Goal: Task Accomplishment & Management: Manage account settings

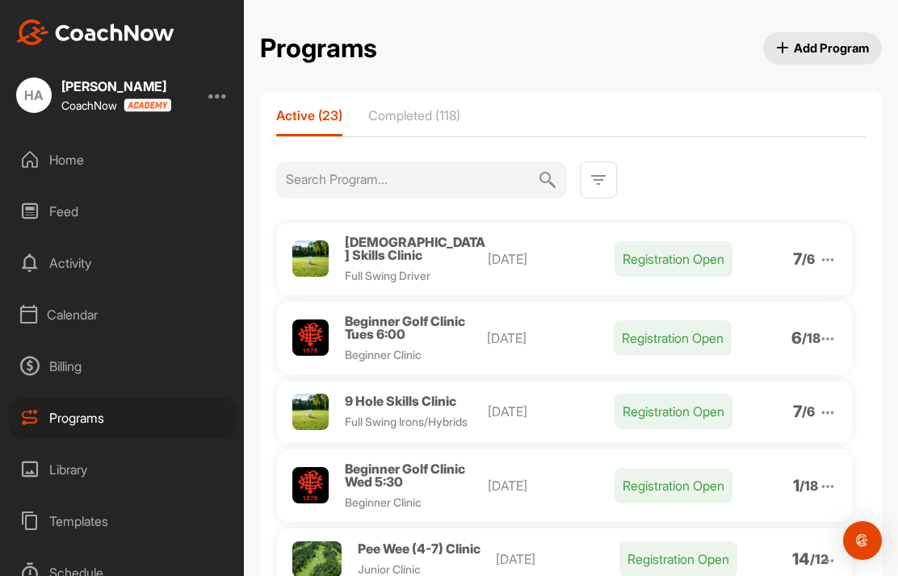
click at [59, 428] on div "Programs" at bounding box center [123, 418] width 228 height 40
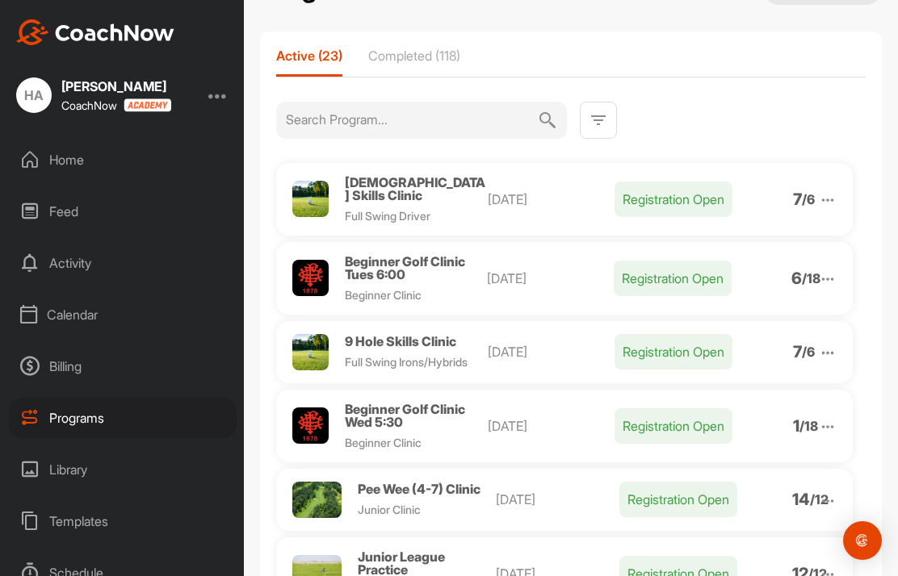
scroll to position [64, 0]
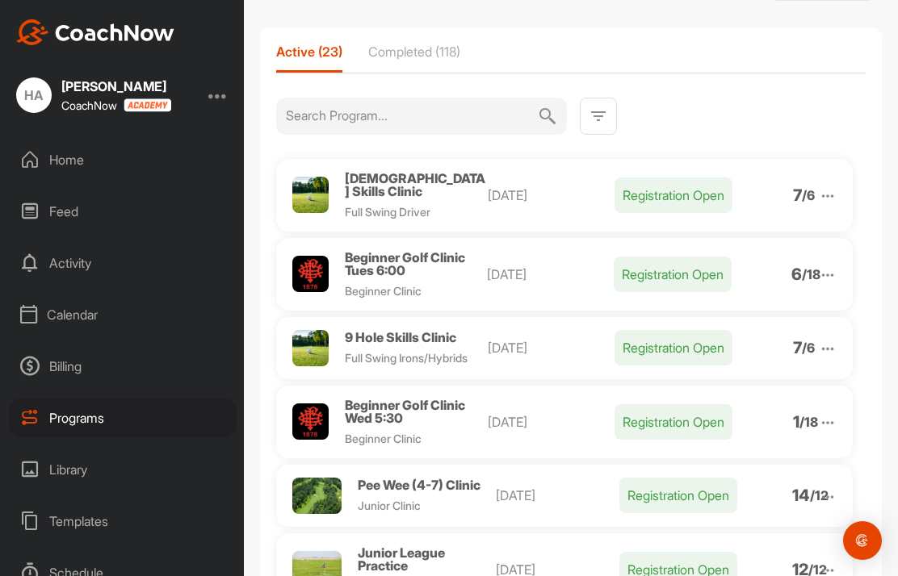
click at [407, 331] on span "9 Hole Skills Clinic" at bounding box center [400, 337] width 111 height 16
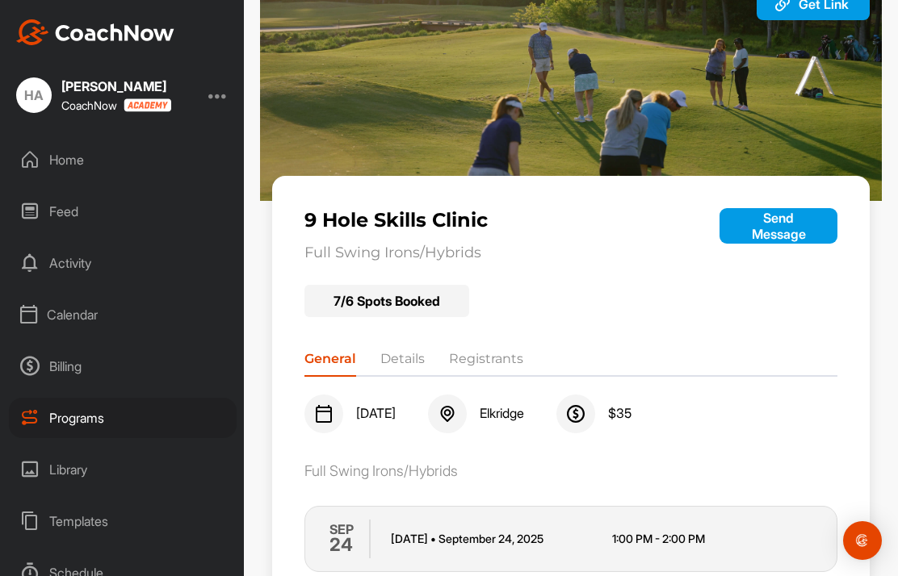
scroll to position [73, 0]
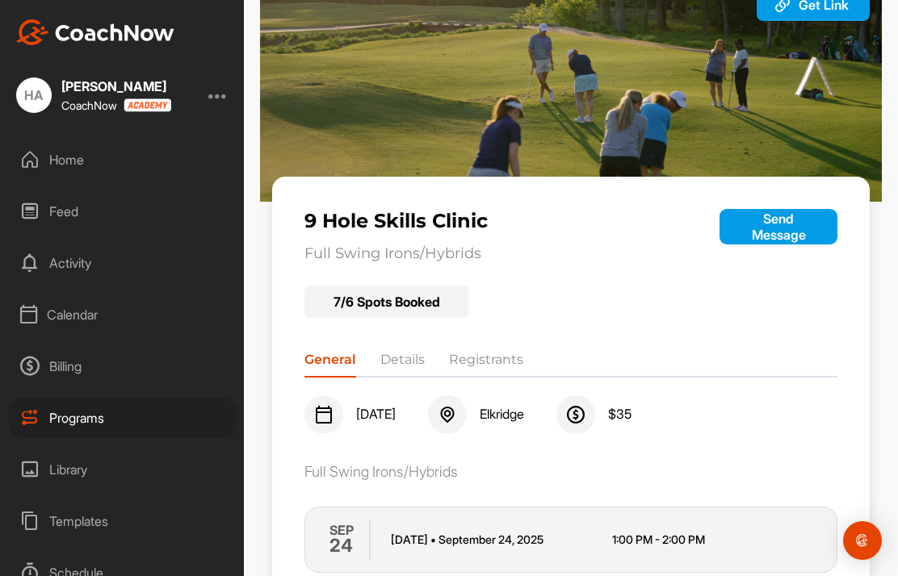
click at [494, 365] on li "Registrants" at bounding box center [486, 363] width 74 height 26
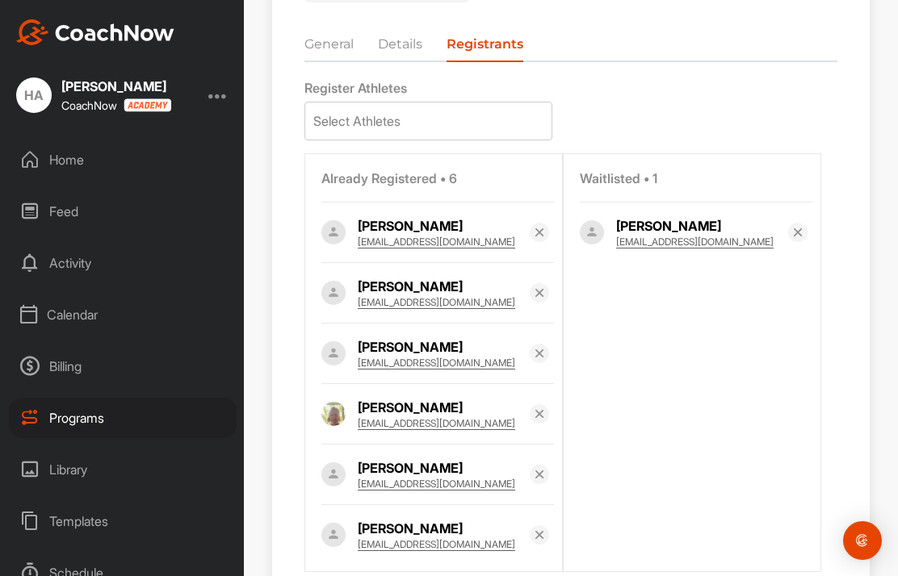
scroll to position [65, 0]
click at [86, 398] on div "Programs" at bounding box center [123, 418] width 228 height 40
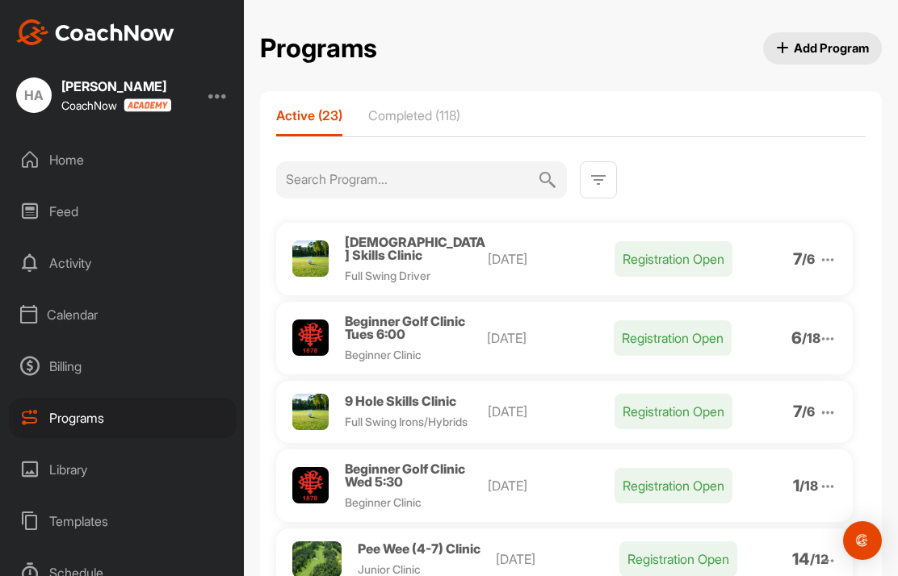
click at [416, 463] on div "Beginner Golf Clinic Wed 5:30" at bounding box center [416, 476] width 143 height 26
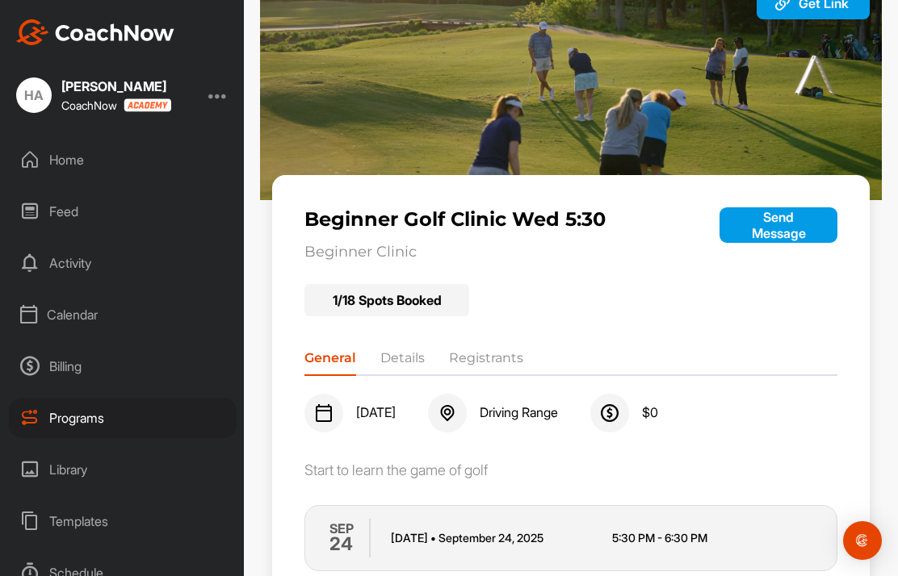
scroll to position [73, 0]
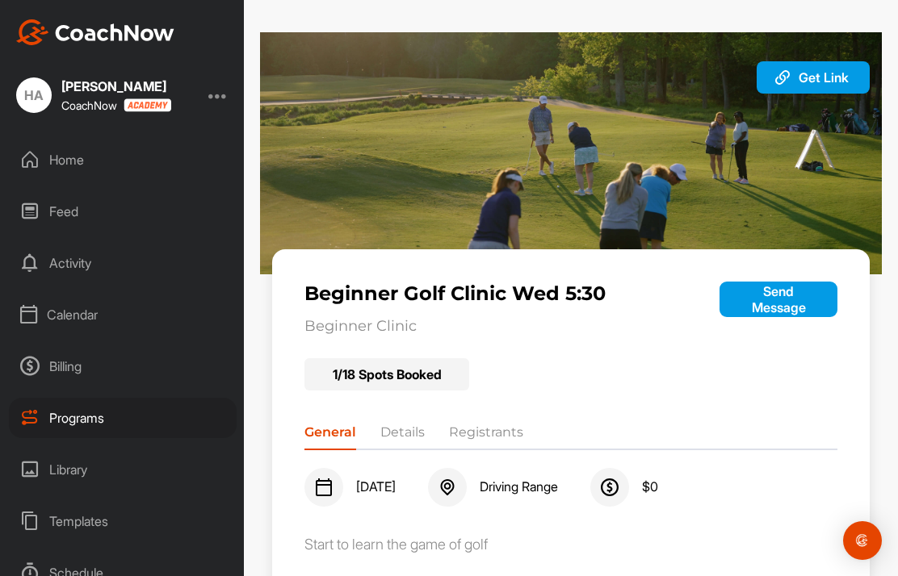
click at [64, 215] on div "Feed" at bounding box center [123, 211] width 228 height 40
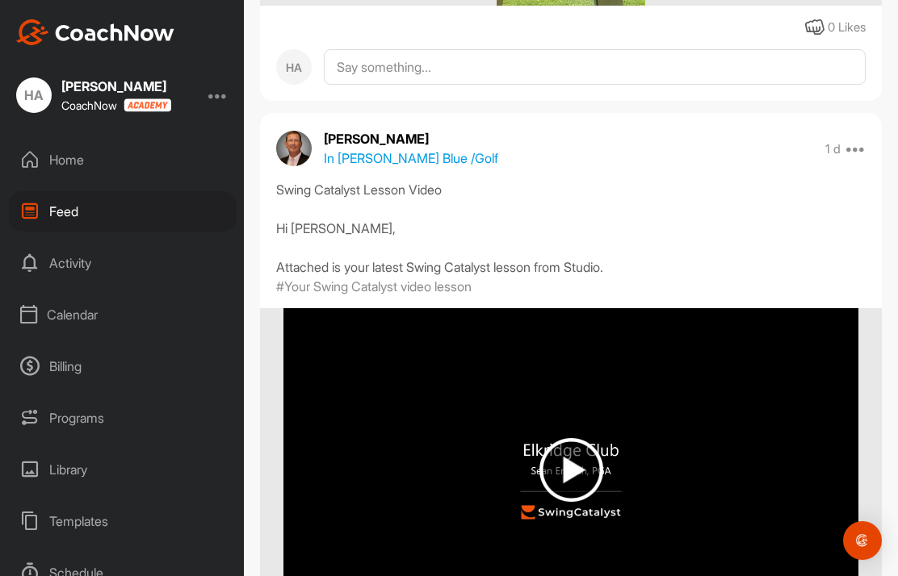
scroll to position [3354, 0]
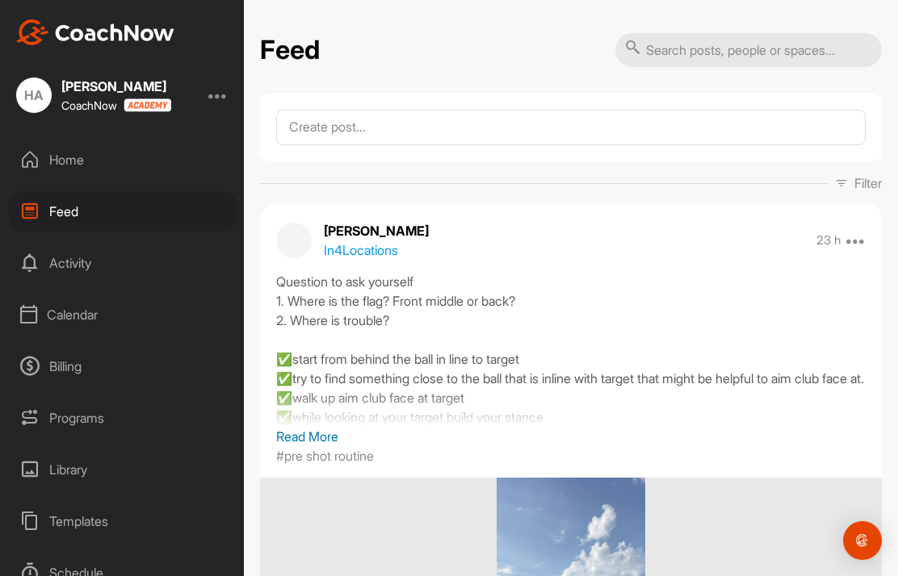
click at [86, 417] on div "Programs" at bounding box center [123, 418] width 228 height 40
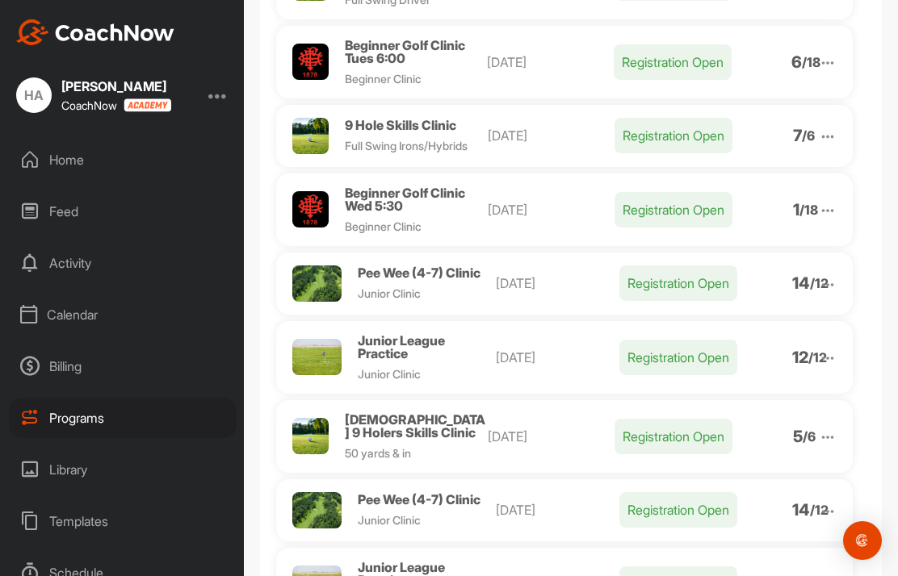
scroll to position [271, 0]
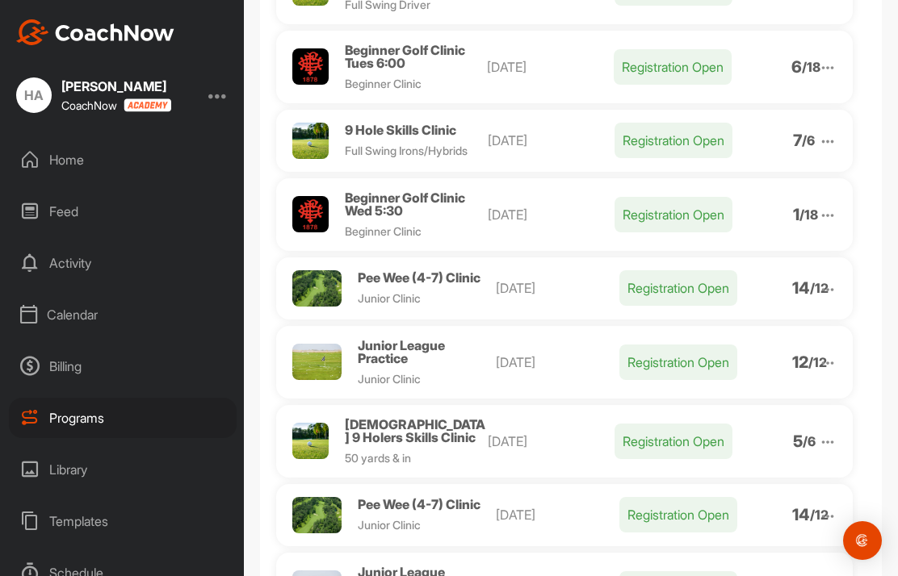
click at [402, 144] on span "Full Swing Irons/Hybrids" at bounding box center [406, 151] width 123 height 14
click at [398, 144] on span "Full Swing Irons/Hybrids" at bounding box center [406, 151] width 123 height 14
click at [419, 127] on span "9 Hole Skills Clinic" at bounding box center [400, 130] width 111 height 16
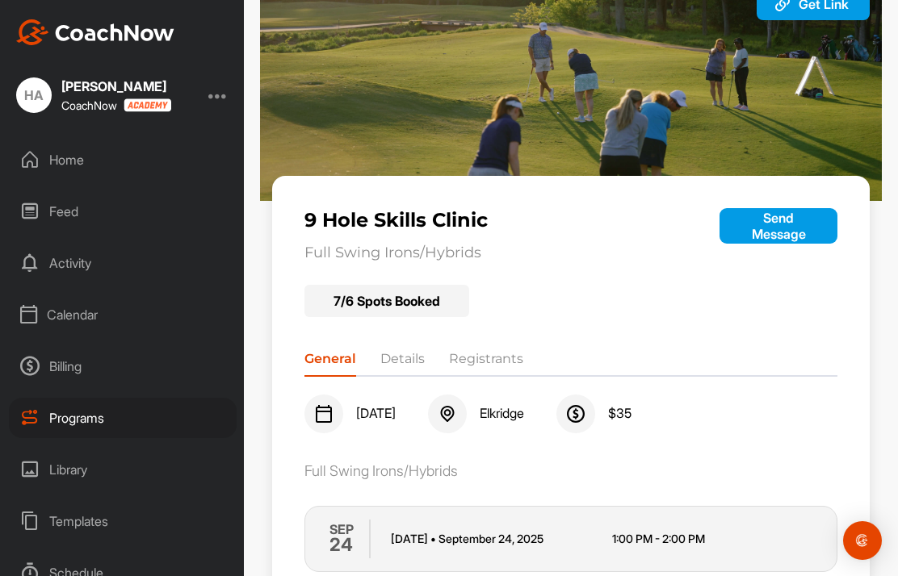
scroll to position [73, 0]
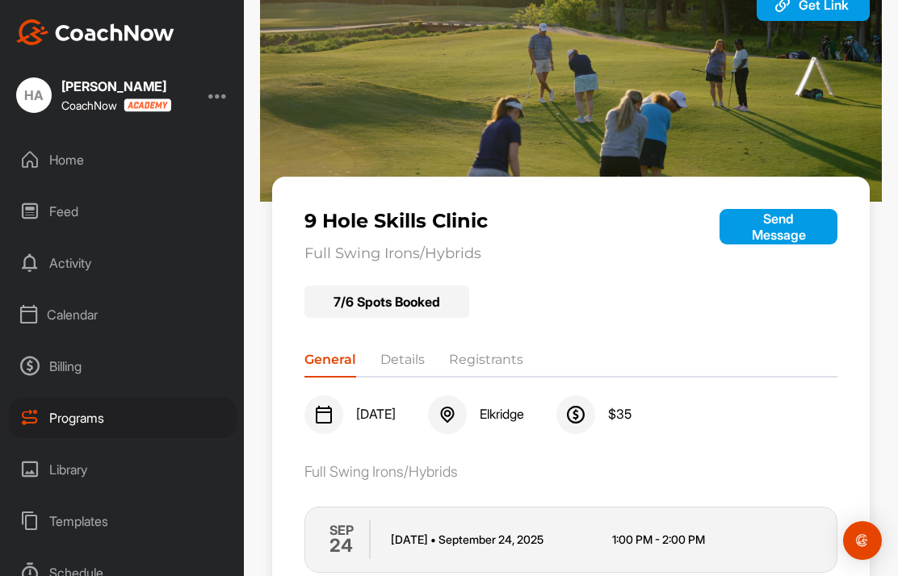
click at [486, 358] on li "Registrants" at bounding box center [486, 363] width 74 height 26
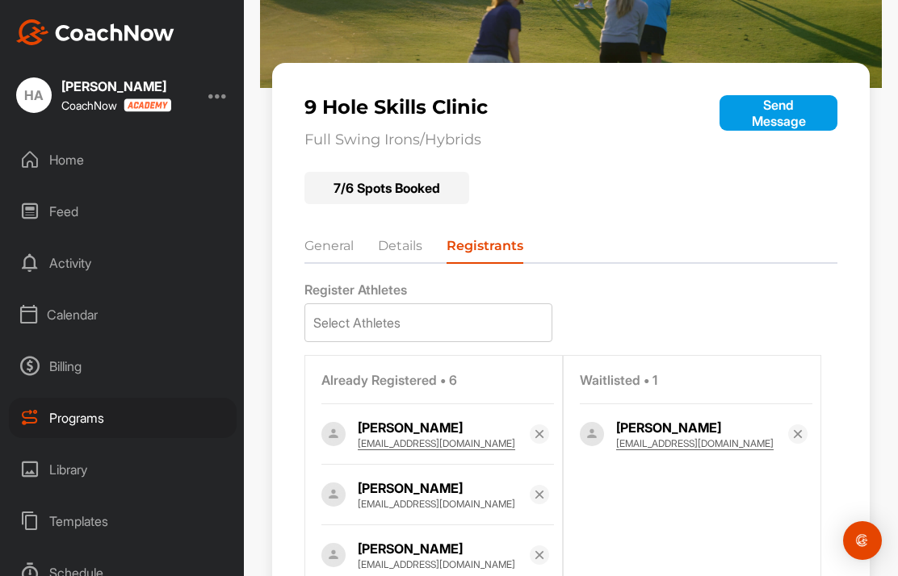
scroll to position [199, 0]
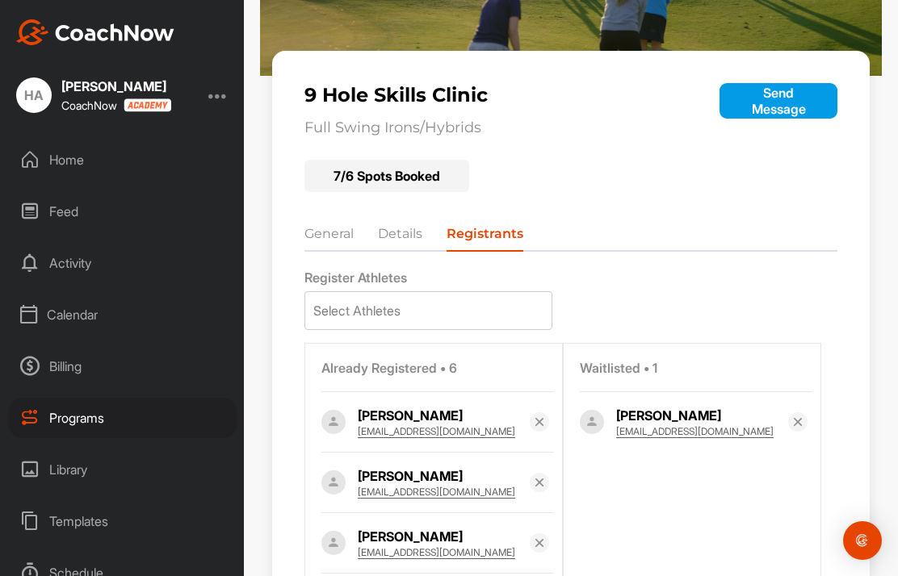
click at [542, 417] on img at bounding box center [539, 422] width 13 height 13
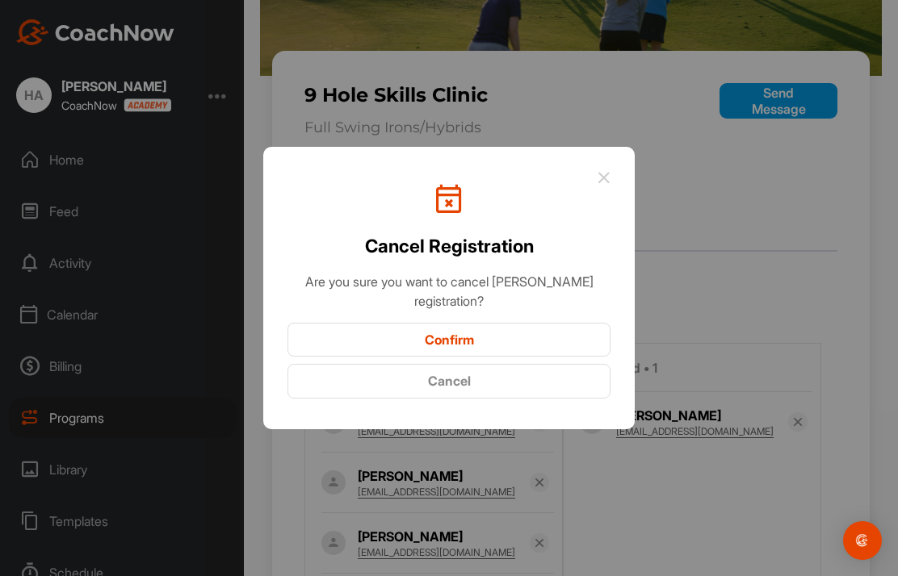
click at [468, 358] on button "Confirm" at bounding box center [448, 340] width 323 height 35
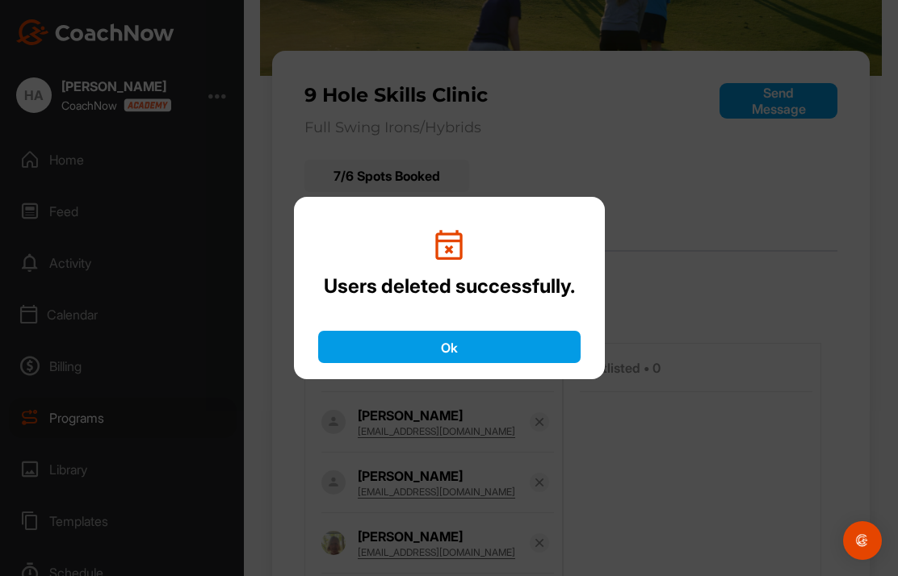
click at [433, 362] on button "Ok" at bounding box center [449, 347] width 262 height 32
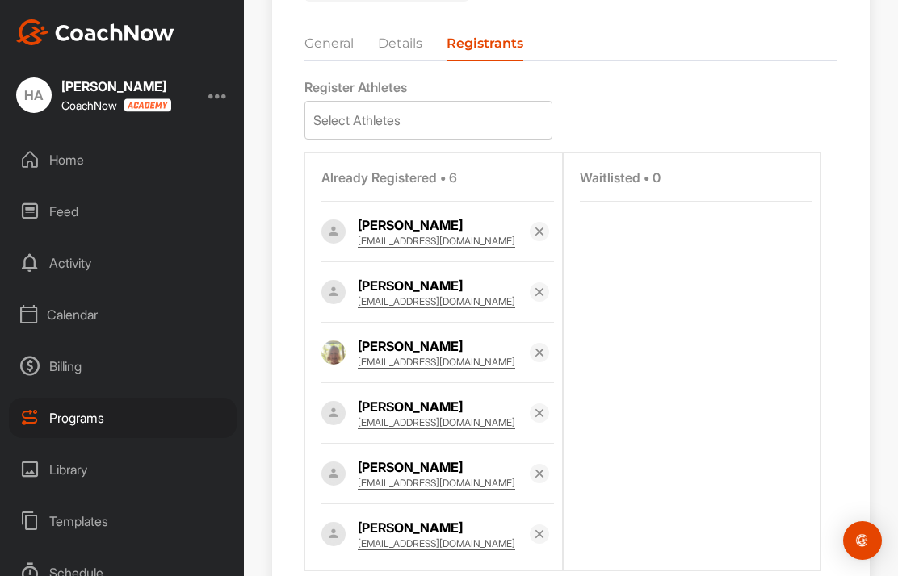
scroll to position [388, 0]
click at [895, 220] on div "Get Link Copy URL 9 Hole Skills Clinic Full Swing Irons/Hybrids Send Message 6 …" at bounding box center [571, 131] width 654 height 974
